Goal: Contribute content: Contribute content

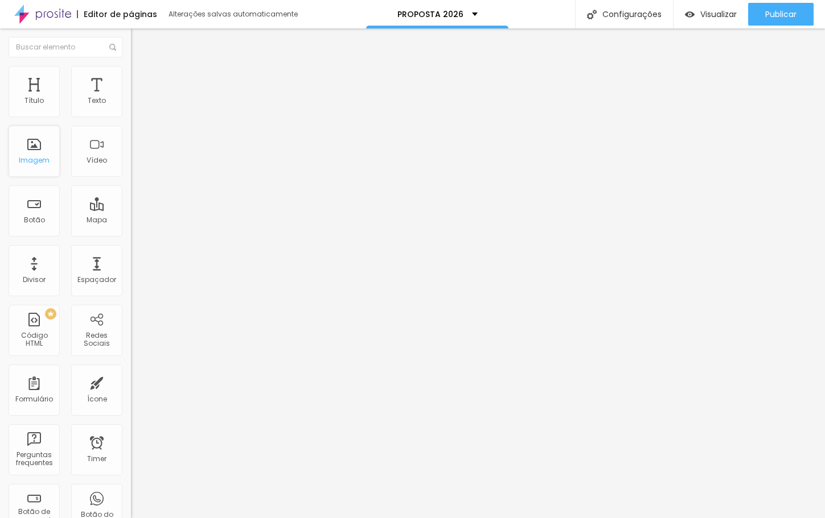
click at [34, 159] on div "Imagem" at bounding box center [34, 161] width 31 height 8
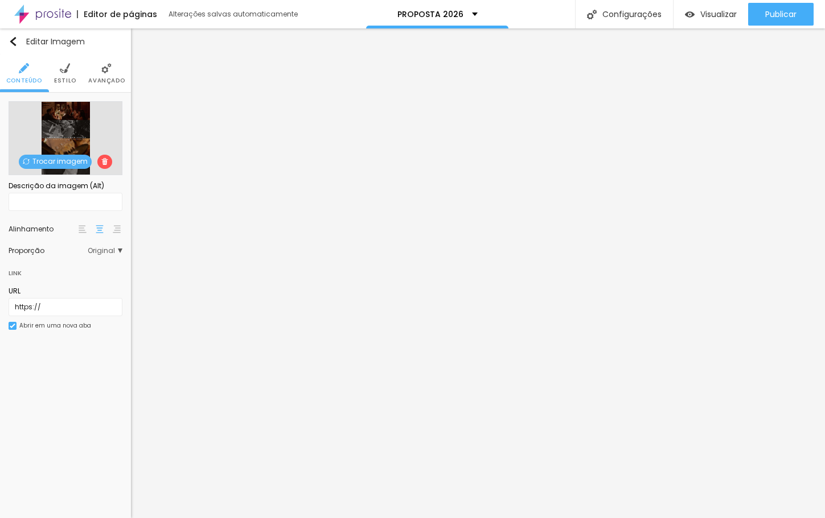
click at [67, 163] on span "Trocar imagem" at bounding box center [55, 162] width 73 height 14
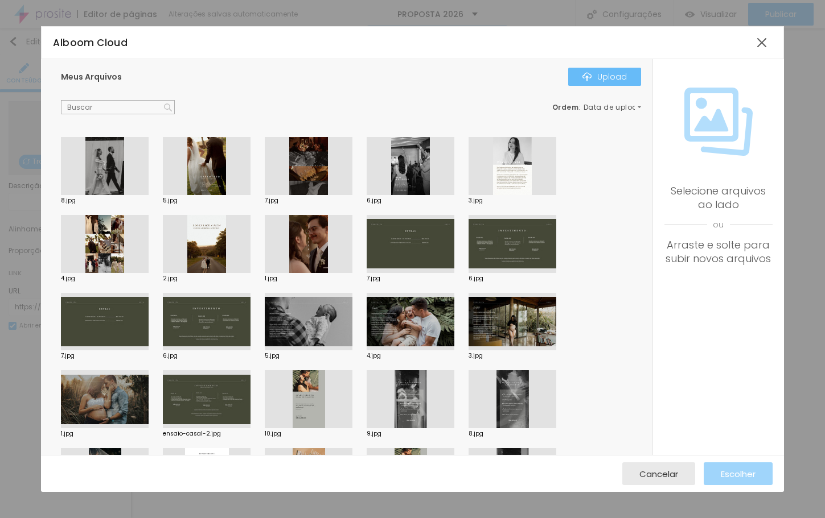
click at [627, 69] on button "Upload" at bounding box center [604, 77] width 73 height 18
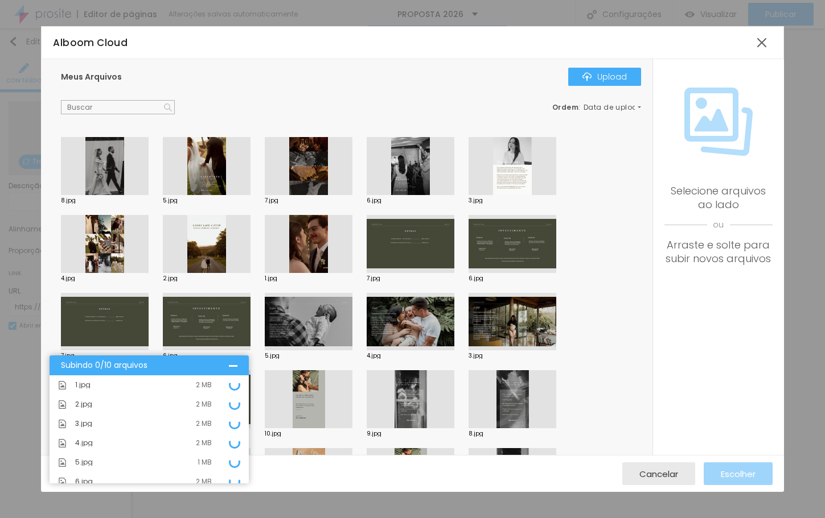
click at [234, 364] on div at bounding box center [233, 365] width 9 height 9
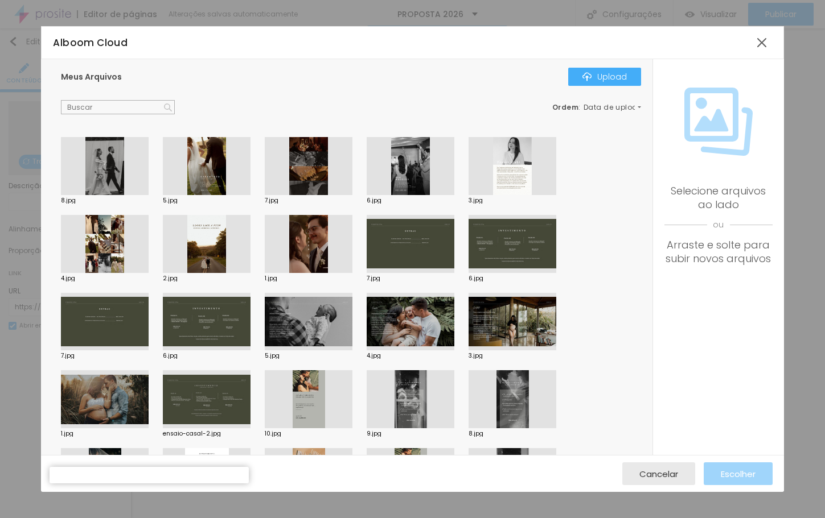
click at [594, 229] on div "8.jpg 5.jpg 7.jpg 6.jpg 3.jpg 4.jpg 2.jpg 1.jpg 7.jpg 6.jpg 7.jpg 6.jpg 5.jpg 4…" at bounding box center [353, 468] width 585 height 662
click at [179, 474] on div "Subindo 0/10 arquivos" at bounding box center [149, 471] width 199 height 8
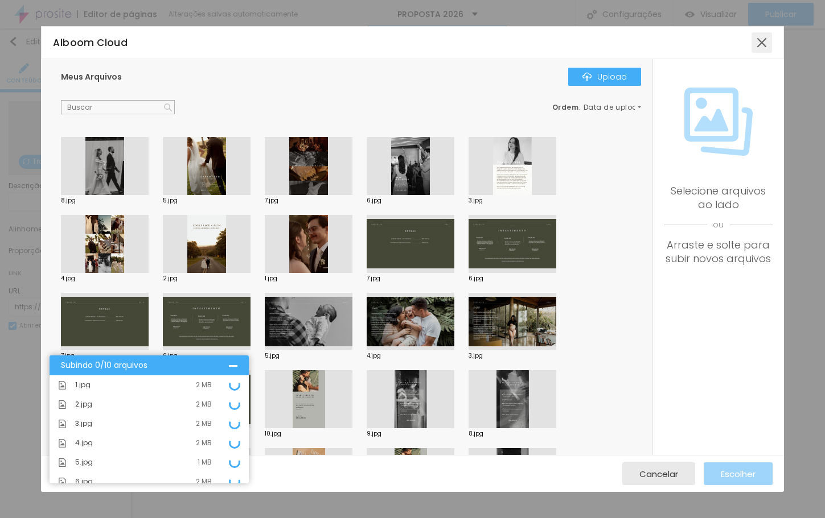
click at [760, 47] on div at bounding box center [761, 42] width 20 height 20
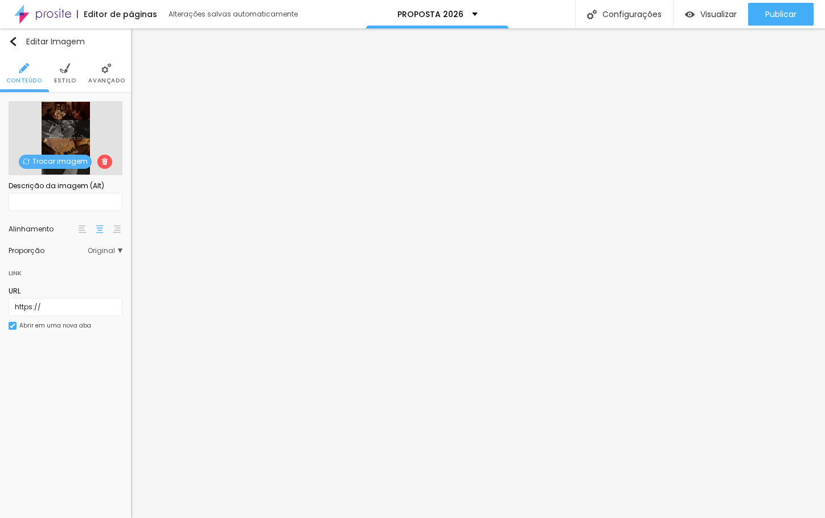
click at [805, 518] on div at bounding box center [809, 528] width 9 height 9
click at [70, 163] on span "Trocar imagem" at bounding box center [55, 162] width 73 height 14
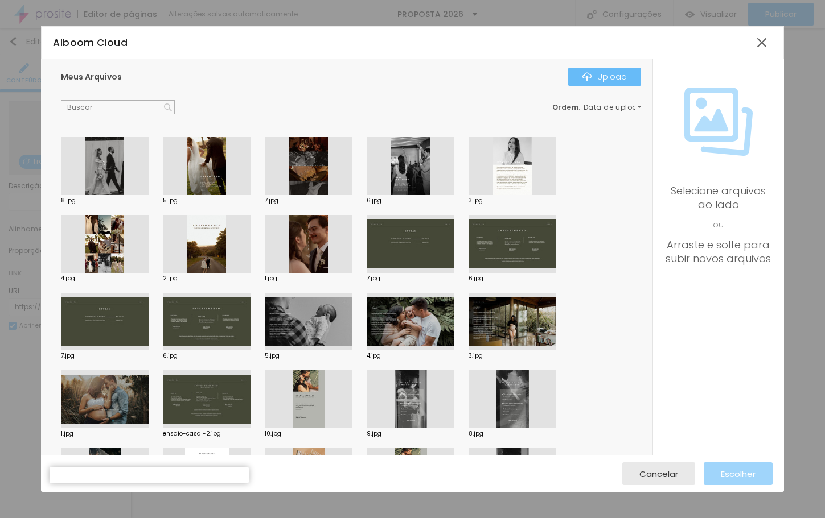
click at [594, 76] on div "Upload" at bounding box center [604, 76] width 44 height 9
click at [212, 475] on div "Subindo 0/11 arquivos" at bounding box center [149, 471] width 199 height 8
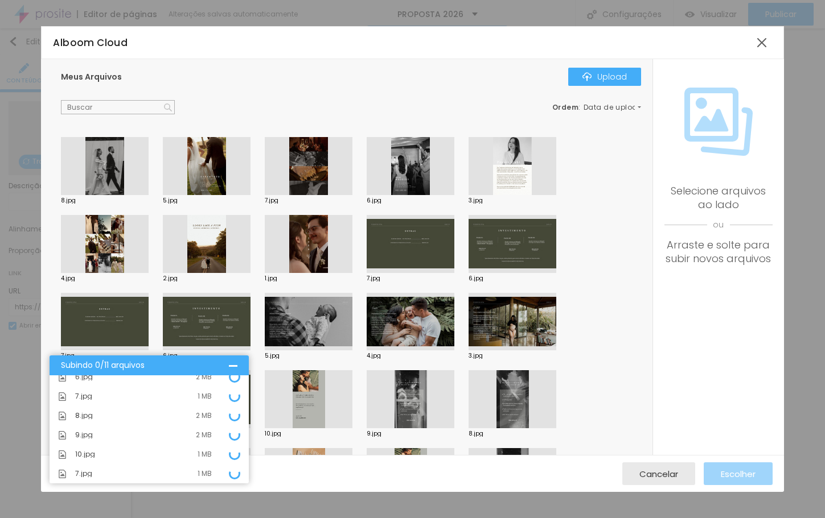
scroll to position [105, 0]
click at [187, 464] on div "7.jpg 1 MB" at bounding box center [149, 473] width 199 height 19
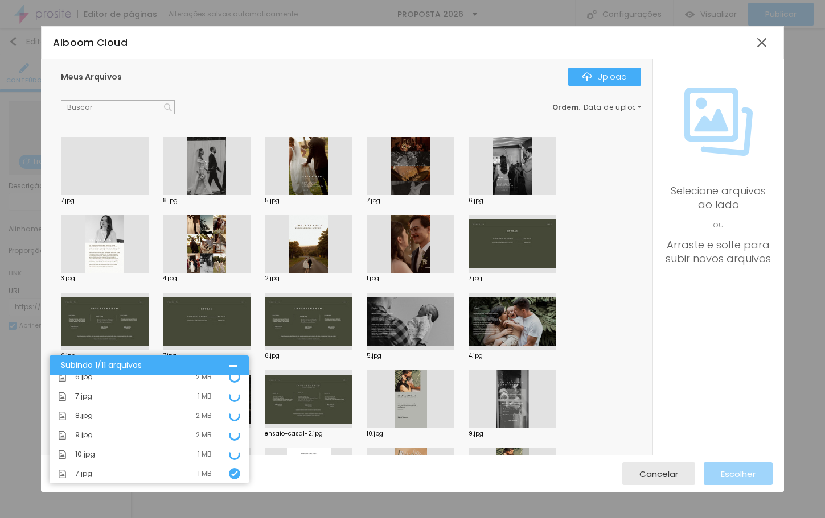
click at [274, 90] on div "Meus Arquivos Upload Ordem : Data de upload" at bounding box center [350, 91] width 579 height 47
click at [615, 76] on div "Upload" at bounding box center [604, 76] width 44 height 9
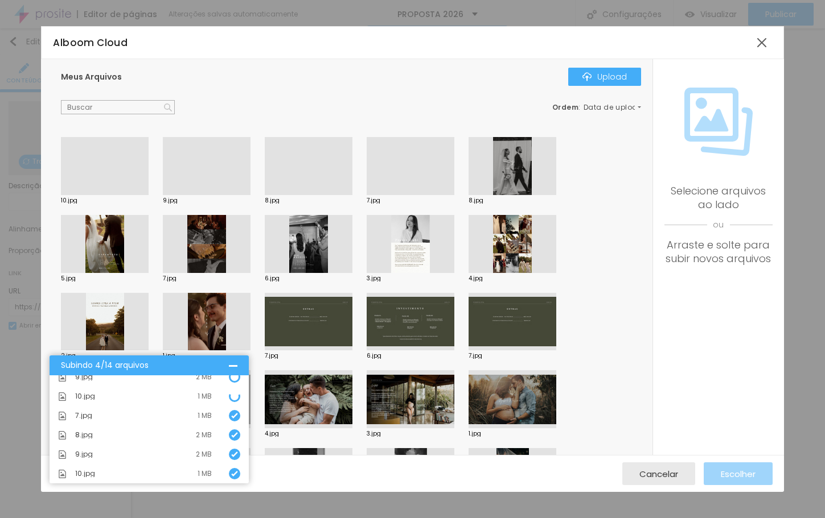
click at [413, 195] on div at bounding box center [411, 195] width 88 height 0
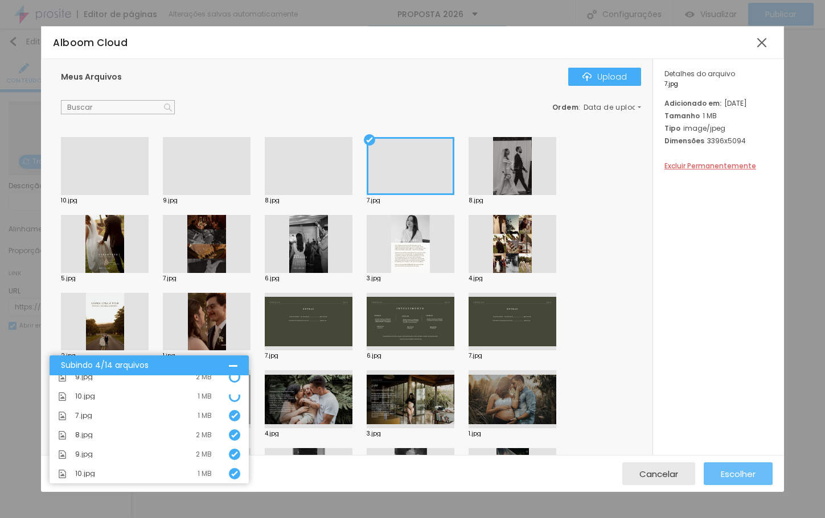
click at [761, 477] on button "Escolher" at bounding box center [737, 474] width 69 height 23
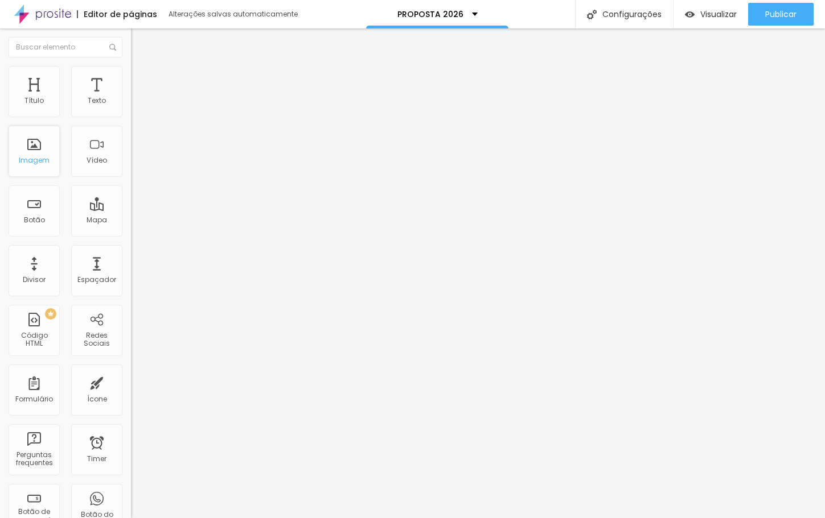
click at [54, 154] on div "Imagem" at bounding box center [34, 151] width 51 height 51
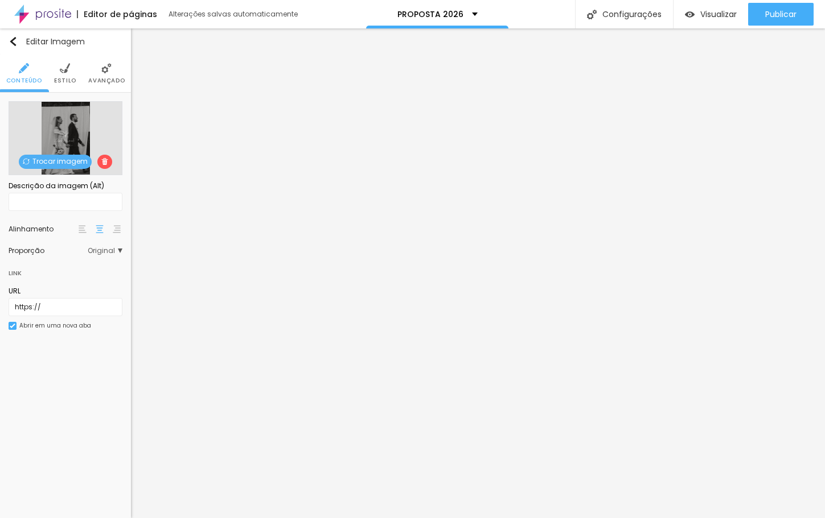
click at [24, 161] on img at bounding box center [26, 161] width 7 height 7
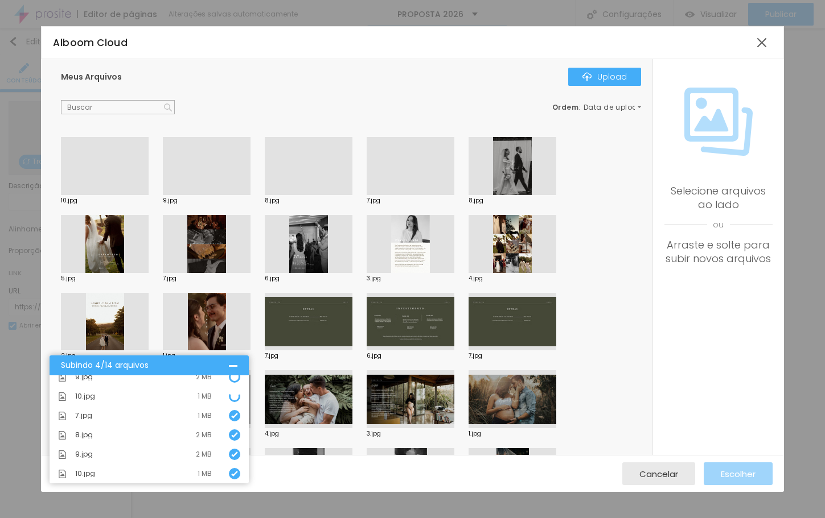
click at [328, 195] on div at bounding box center [309, 195] width 88 height 0
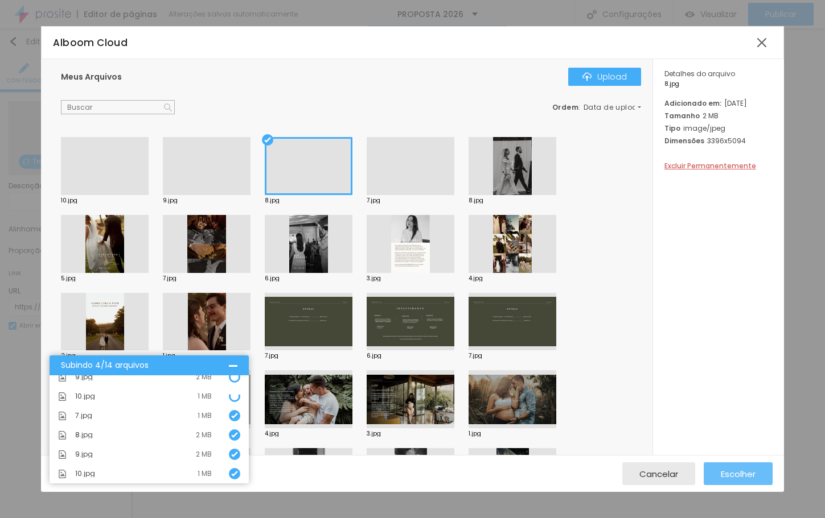
click at [732, 476] on span "Escolher" at bounding box center [738, 475] width 35 height 10
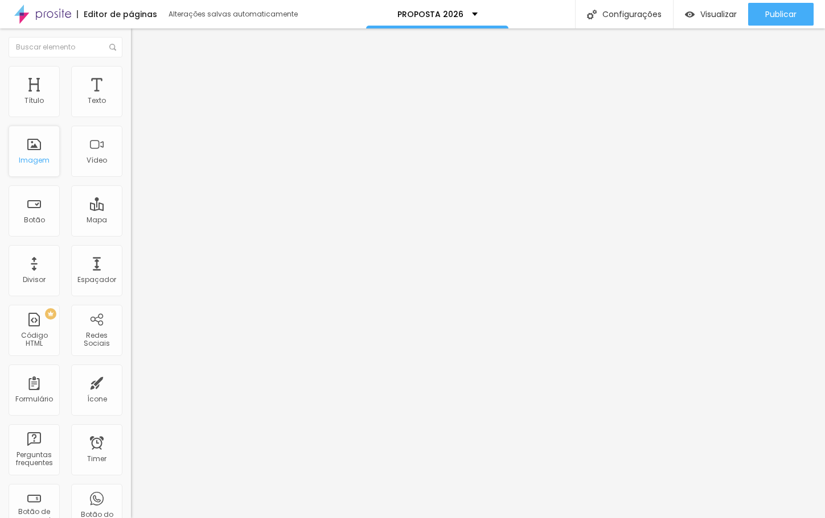
click at [46, 168] on div "Imagem" at bounding box center [34, 151] width 51 height 51
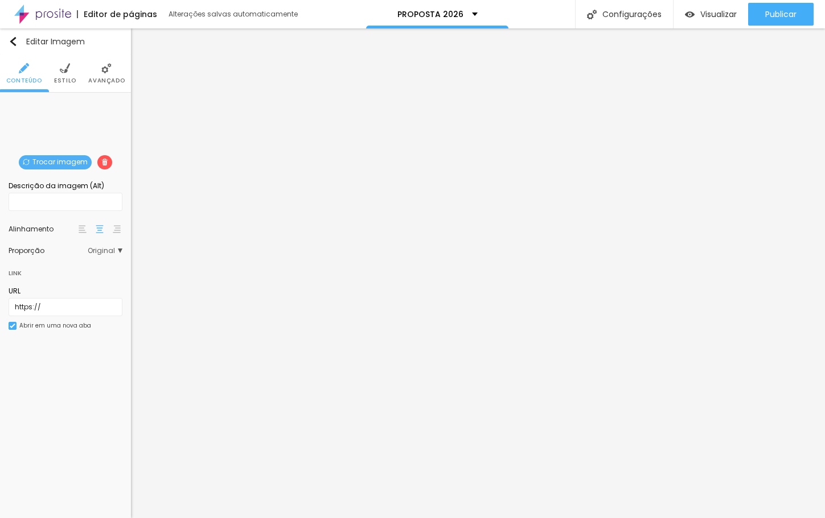
click at [59, 162] on span "Trocar imagem" at bounding box center [55, 162] width 73 height 14
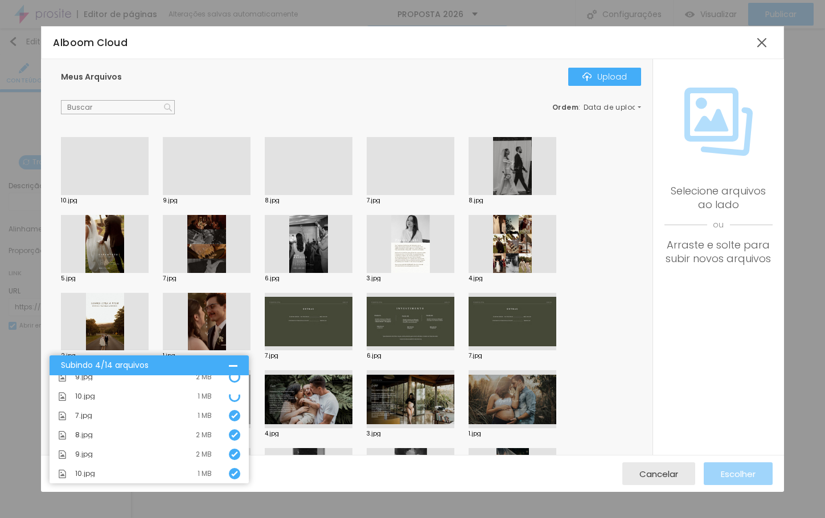
click at [215, 195] on div at bounding box center [207, 195] width 88 height 0
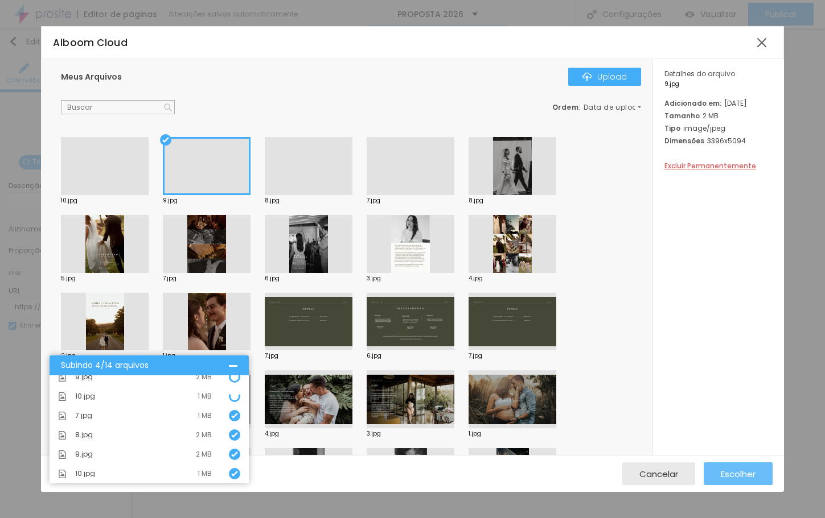
click at [754, 473] on span "Escolher" at bounding box center [738, 475] width 35 height 10
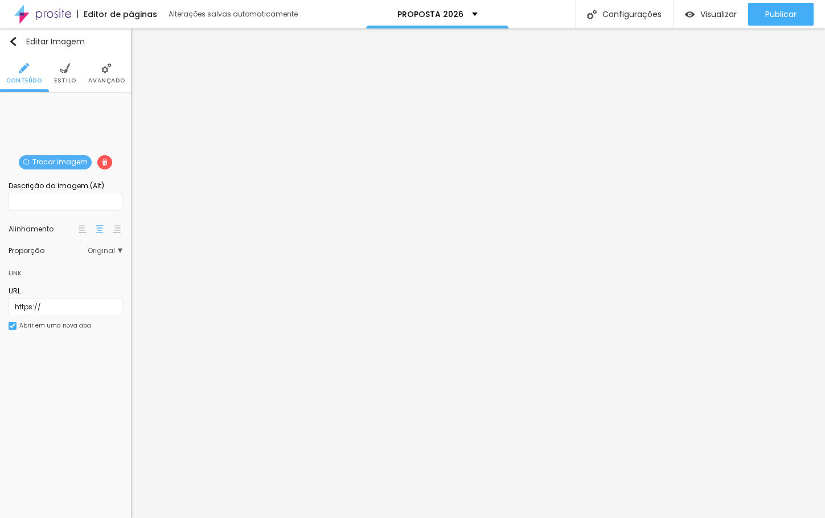
click at [73, 164] on span "Trocar imagem" at bounding box center [55, 162] width 73 height 14
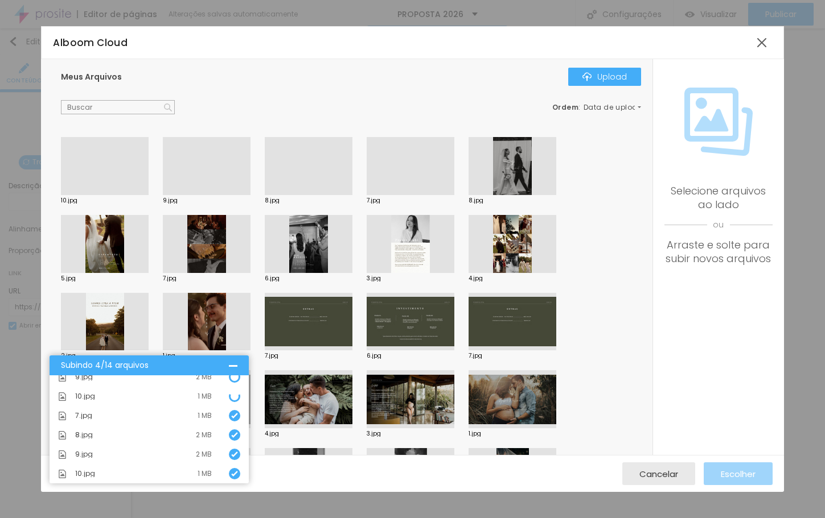
click at [126, 195] on div at bounding box center [105, 195] width 88 height 0
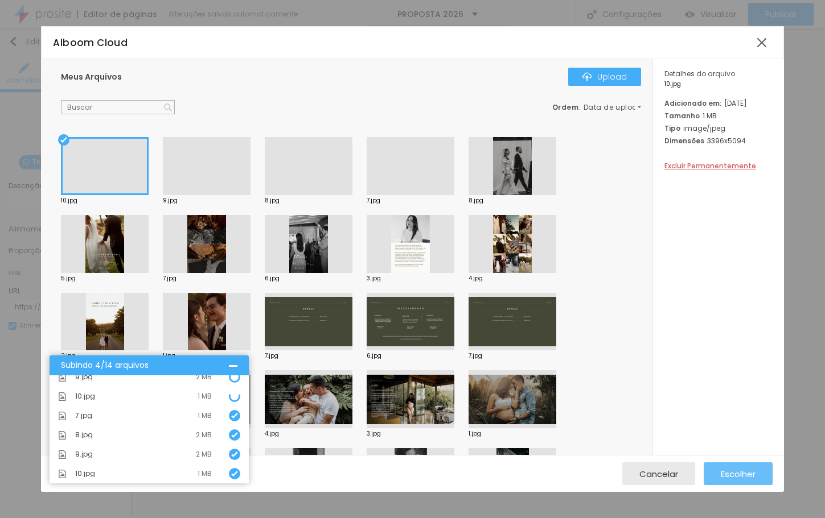
click at [757, 480] on button "Escolher" at bounding box center [737, 474] width 69 height 23
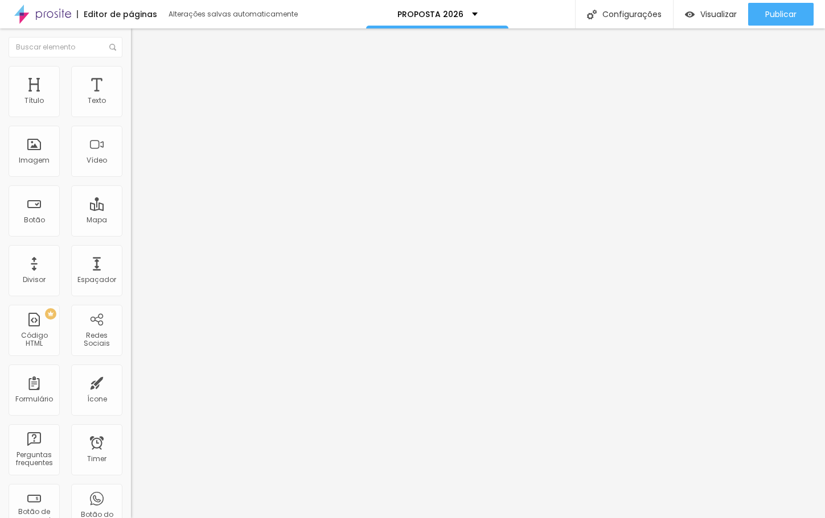
click at [203, 518] on div "Subindo 4/14 arquivos" at bounding box center [412, 528] width 825 height 20
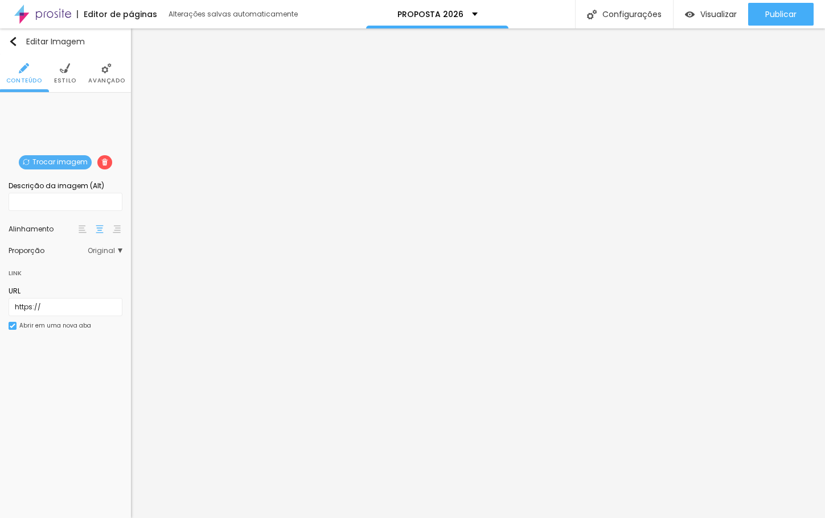
click at [106, 161] on img at bounding box center [104, 162] width 7 height 7
click at [98, 163] on span at bounding box center [104, 162] width 15 height 14
click at [98, 164] on span at bounding box center [104, 162] width 15 height 14
click at [101, 162] on img at bounding box center [104, 162] width 7 height 7
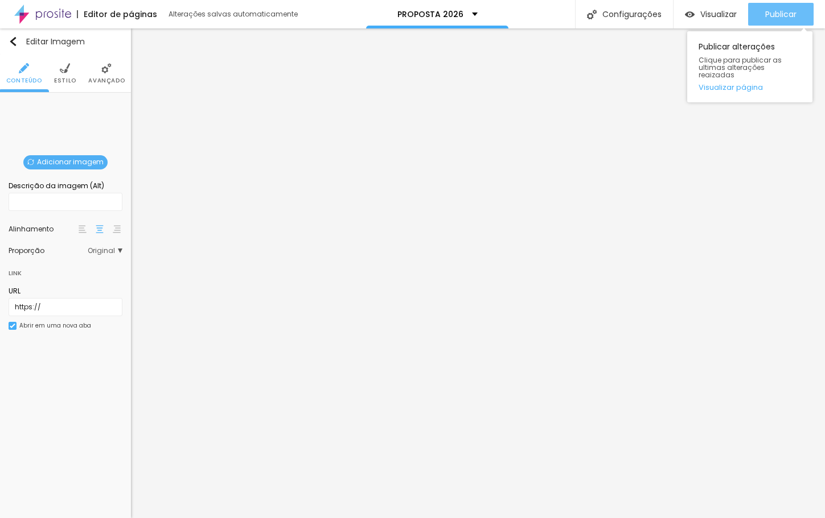
click at [758, 22] on button "Publicar" at bounding box center [780, 14] width 65 height 23
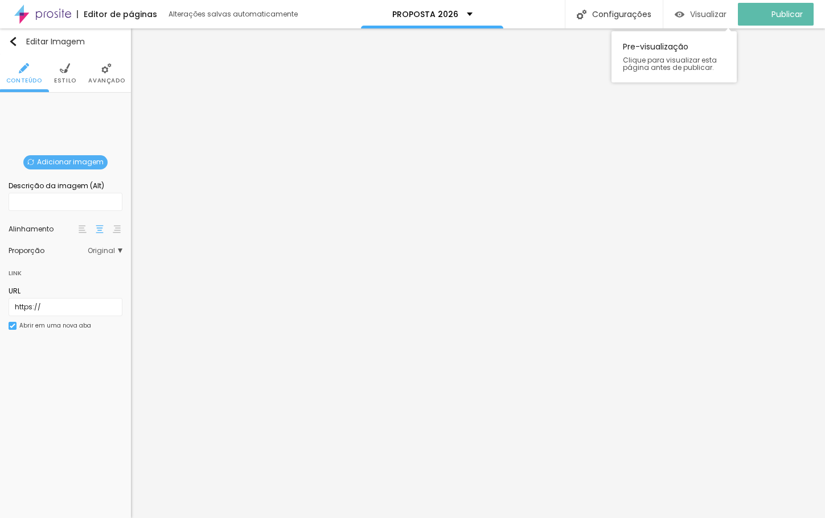
click at [713, 13] on span "Visualizar" at bounding box center [708, 14] width 36 height 9
